Goal: Transaction & Acquisition: Book appointment/travel/reservation

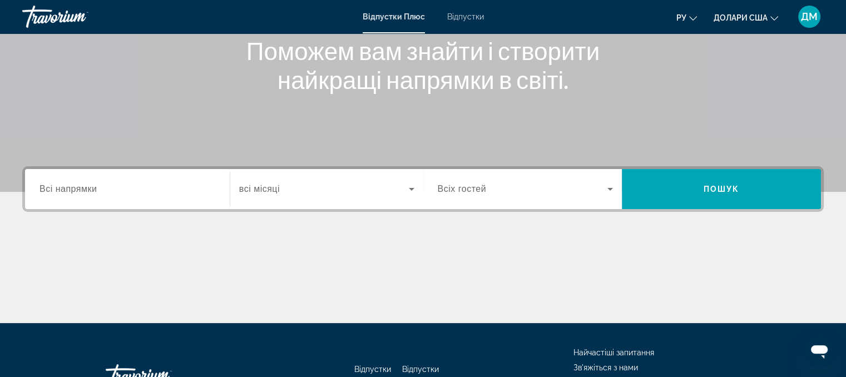
scroll to position [151, 0]
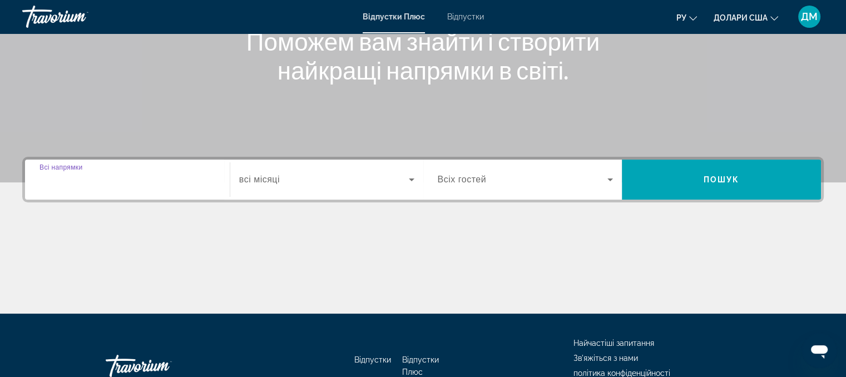
click at [110, 184] on input "Пункт призначення Всі напрямки" at bounding box center [127, 179] width 176 height 13
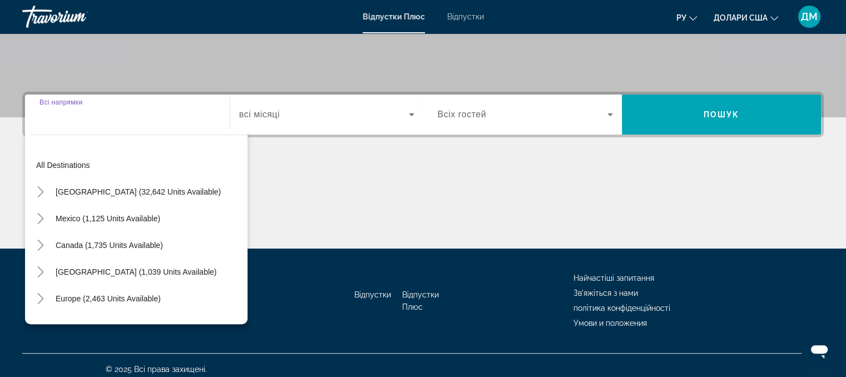
scroll to position [224, 0]
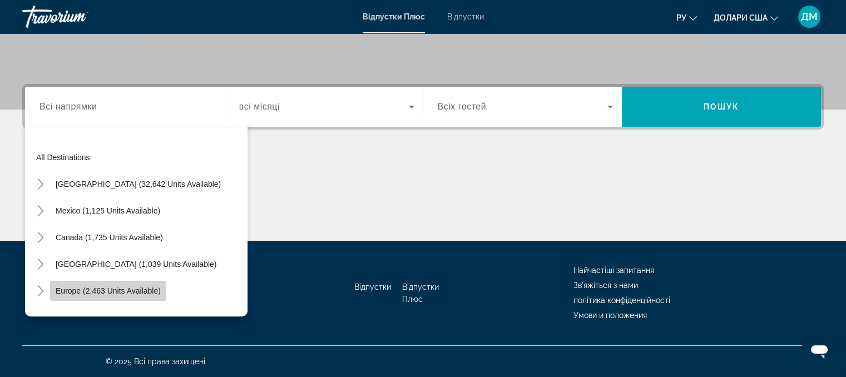
click at [75, 294] on span "Europe (2,463 units available)" at bounding box center [108, 290] width 105 height 9
type input "**********"
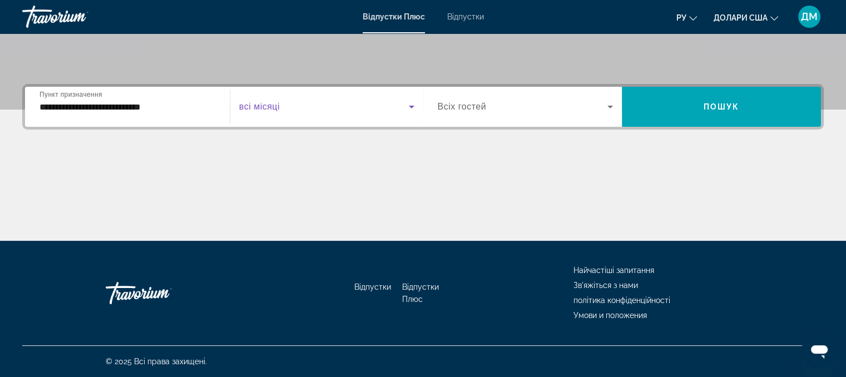
click at [412, 105] on icon "Віджет пошуку" at bounding box center [411, 106] width 13 height 13
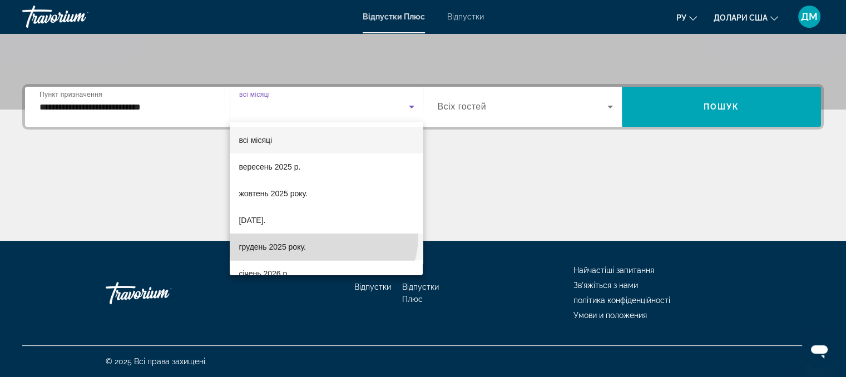
click at [322, 236] on mat-option "грудень 2025 року." at bounding box center [326, 246] width 193 height 27
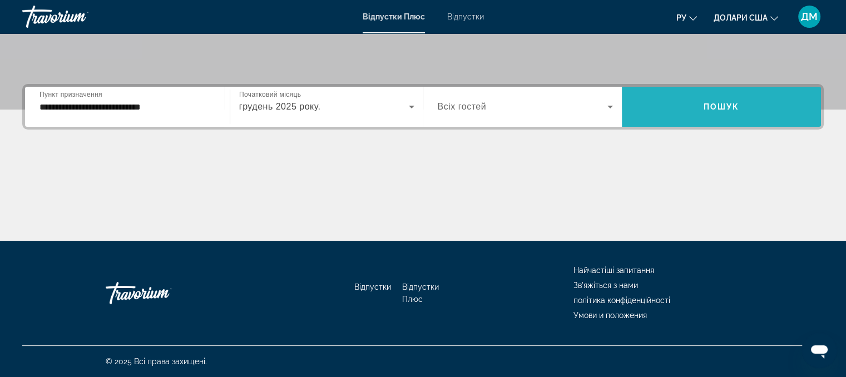
click at [665, 113] on span "Віджет пошуку" at bounding box center [720, 106] width 199 height 27
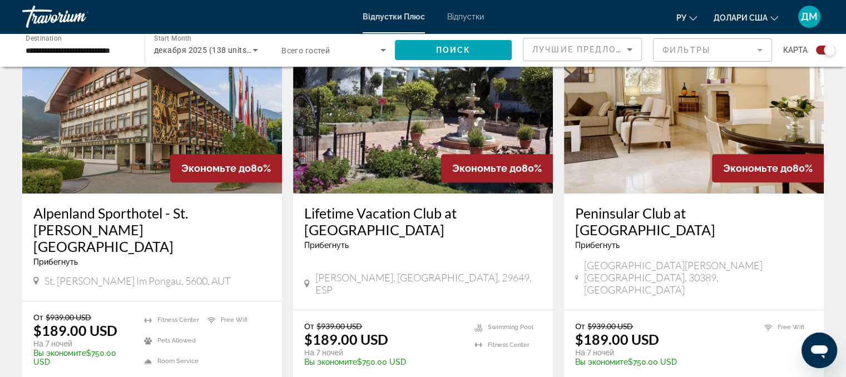
scroll to position [432, 0]
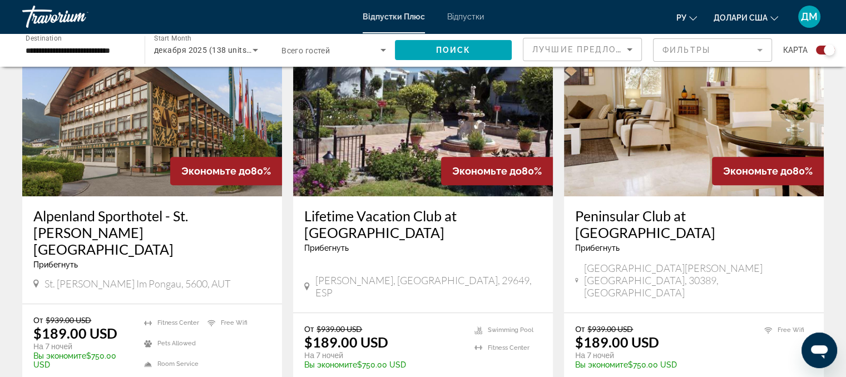
click at [809, 18] on font "ДМ" at bounding box center [808, 17] width 17 height 12
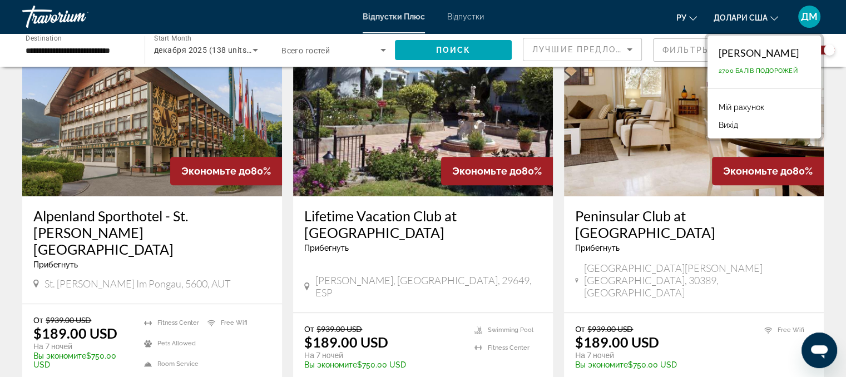
click at [558, 241] on app-exchanges-search-item "Экономьте до 80% Peninsular Club at [GEOGRAPHIC_DATA] Прибегнуть - Это курорт т…" at bounding box center [693, 217] width 271 height 398
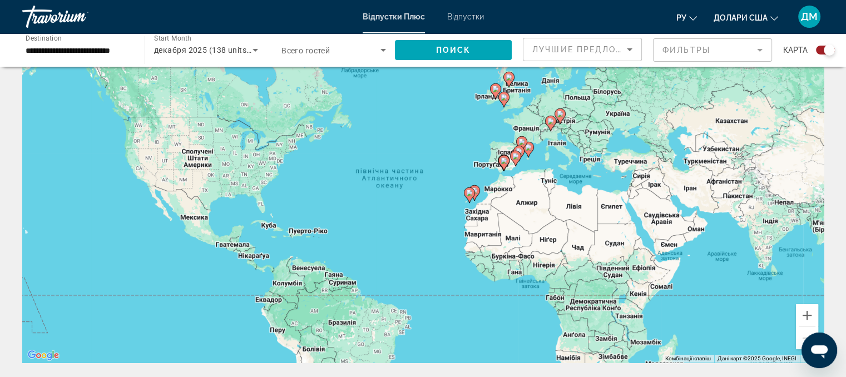
scroll to position [11, 0]
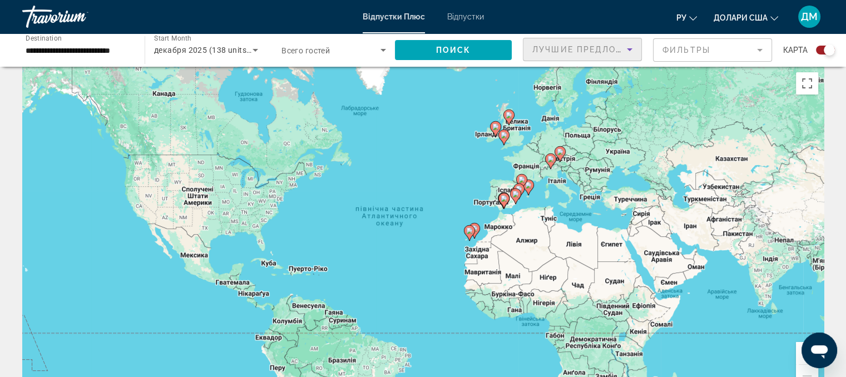
click at [630, 50] on icon "Sort by" at bounding box center [629, 49] width 13 height 13
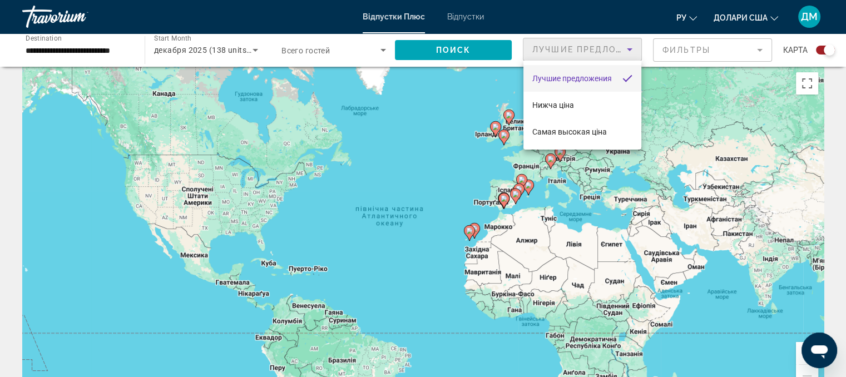
click at [755, 49] on div at bounding box center [423, 188] width 846 height 377
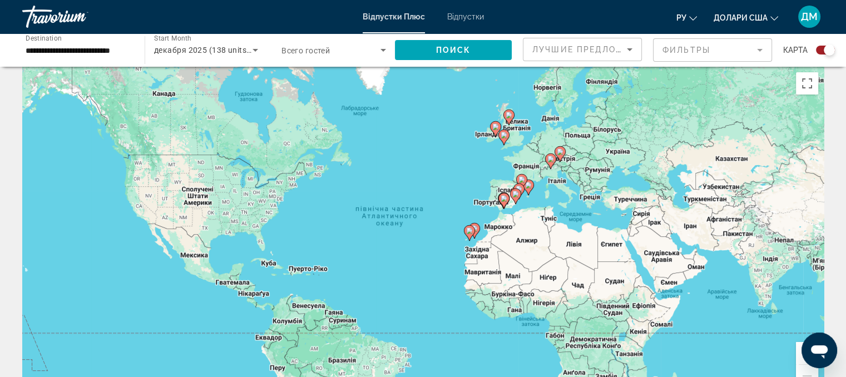
click at [755, 49] on mat-form-field "Фильтры" at bounding box center [712, 49] width 119 height 23
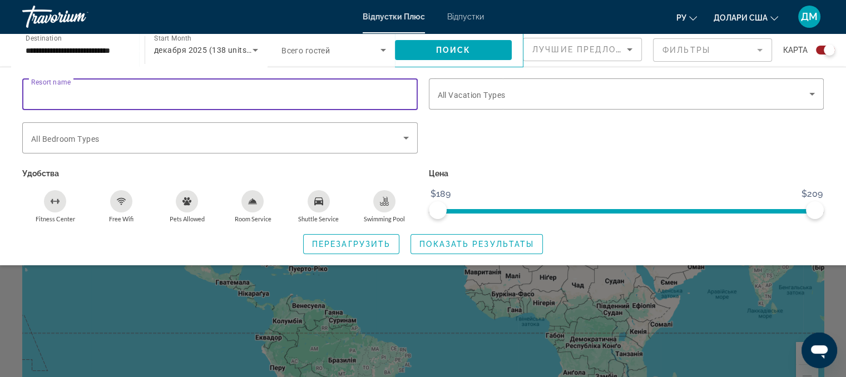
click at [264, 97] on input "Resort name" at bounding box center [219, 94] width 377 height 13
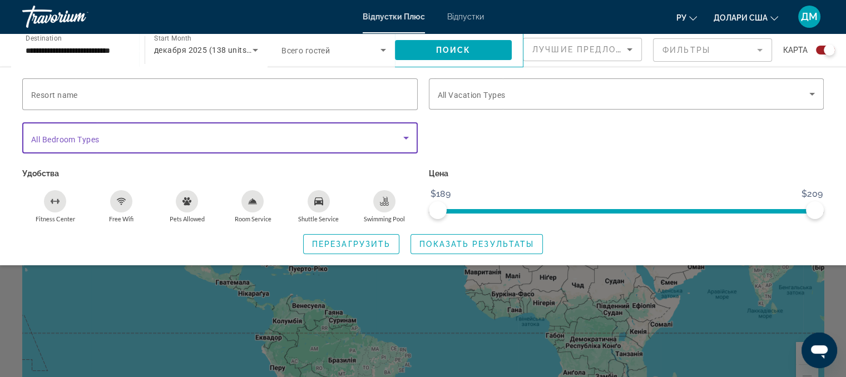
click at [247, 134] on span "Search widget" at bounding box center [217, 137] width 372 height 13
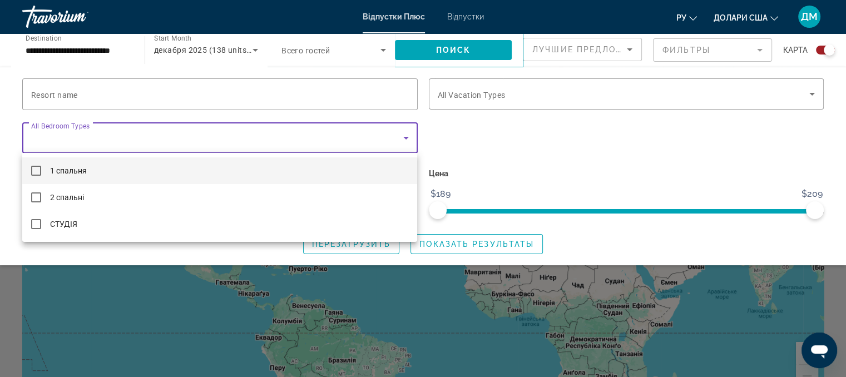
click at [474, 93] on div at bounding box center [423, 188] width 846 height 377
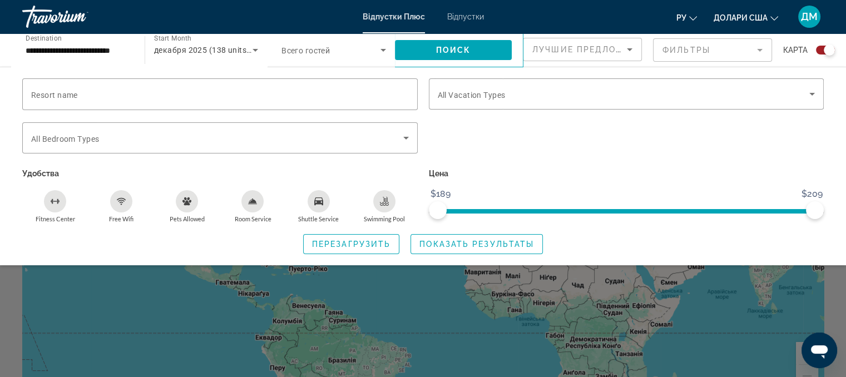
click at [474, 93] on span "All Vacation Types" at bounding box center [471, 95] width 68 height 9
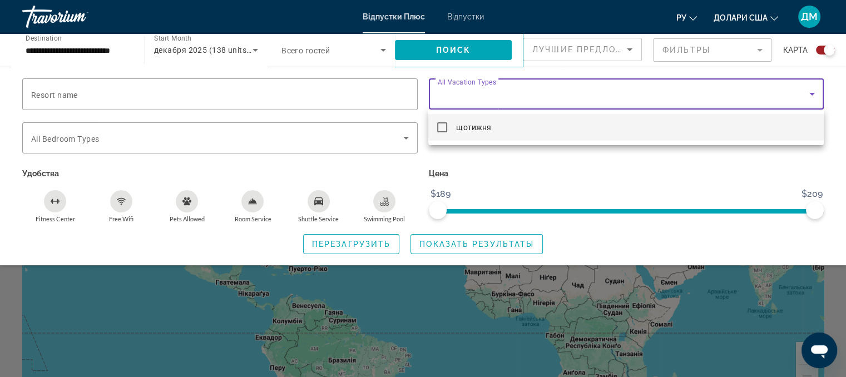
click at [69, 134] on div at bounding box center [423, 188] width 846 height 377
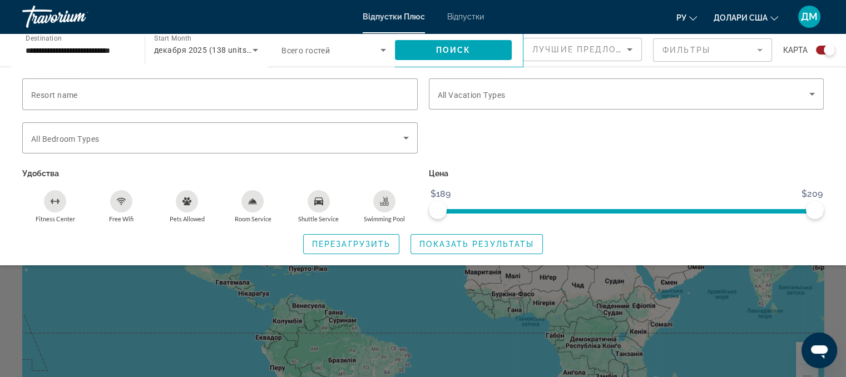
click at [69, 135] on span "All Bedroom Types" at bounding box center [65, 139] width 68 height 9
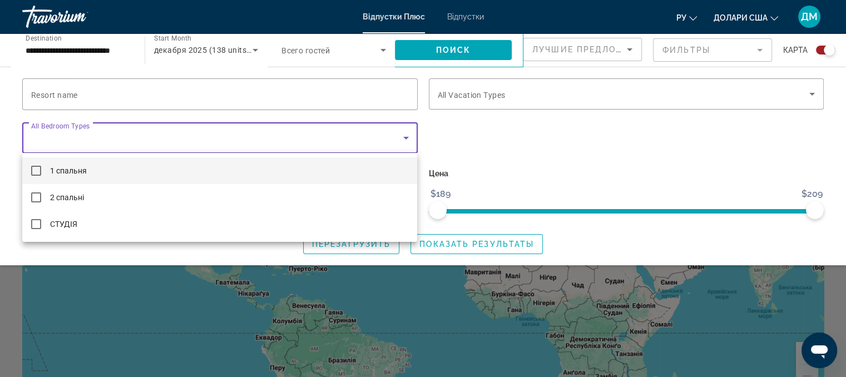
click at [424, 116] on div at bounding box center [423, 188] width 846 height 377
